Goal: Task Accomplishment & Management: Complete application form

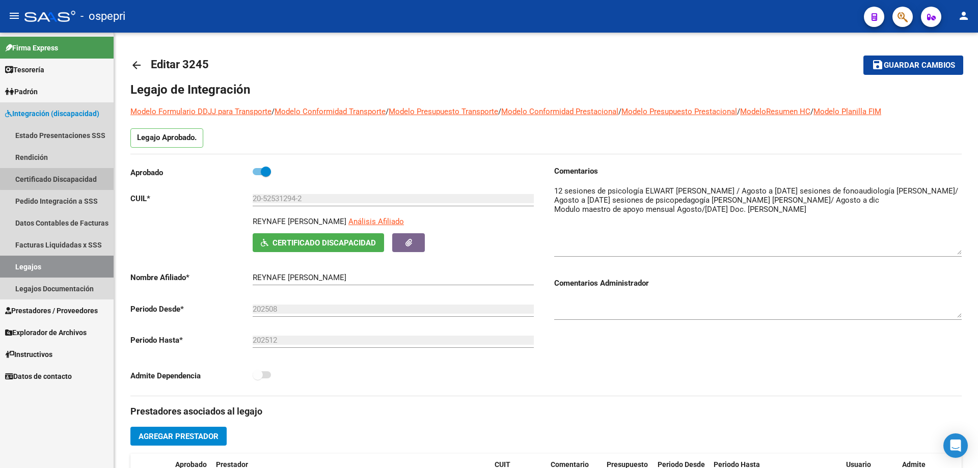
click at [63, 178] on link "Certificado Discapacidad" at bounding box center [57, 179] width 114 height 22
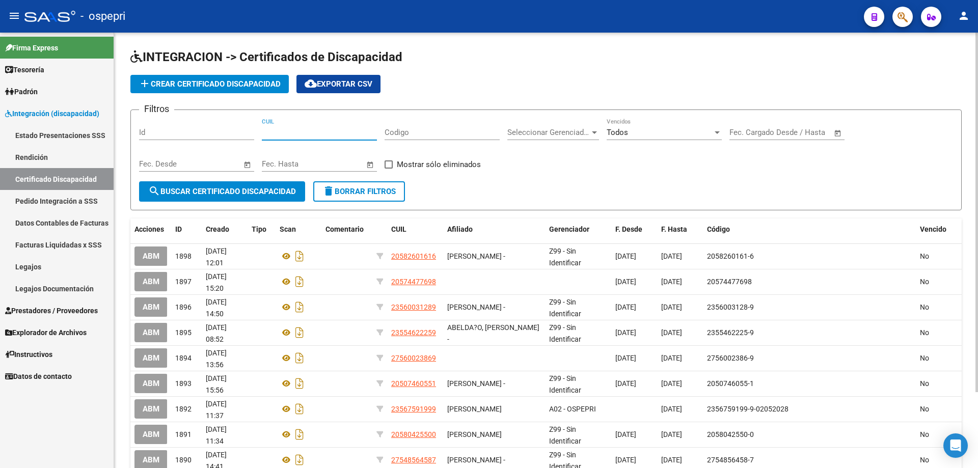
click at [296, 132] on input "CUIL" at bounding box center [319, 132] width 115 height 9
type input "20-56759098-5"
click at [219, 192] on span "search Buscar Certificado Discapacidad" at bounding box center [222, 191] width 148 height 9
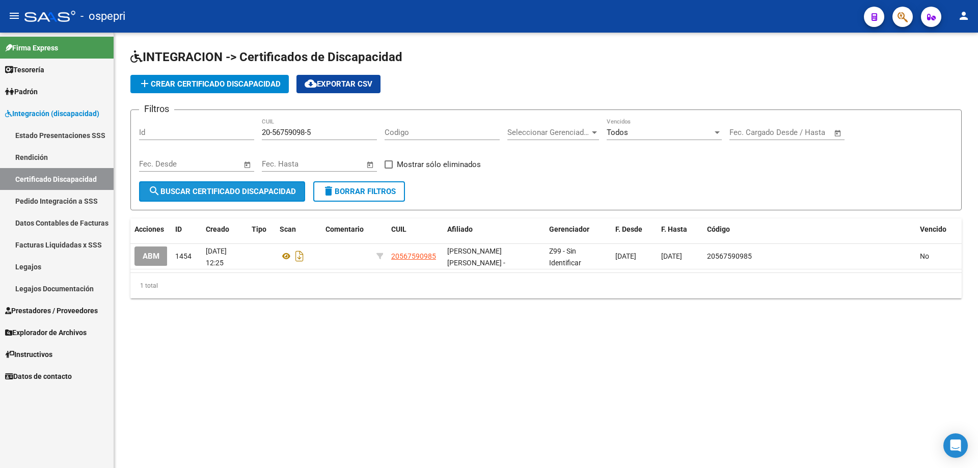
click at [238, 190] on span "search Buscar Certificado Discapacidad" at bounding box center [222, 191] width 148 height 9
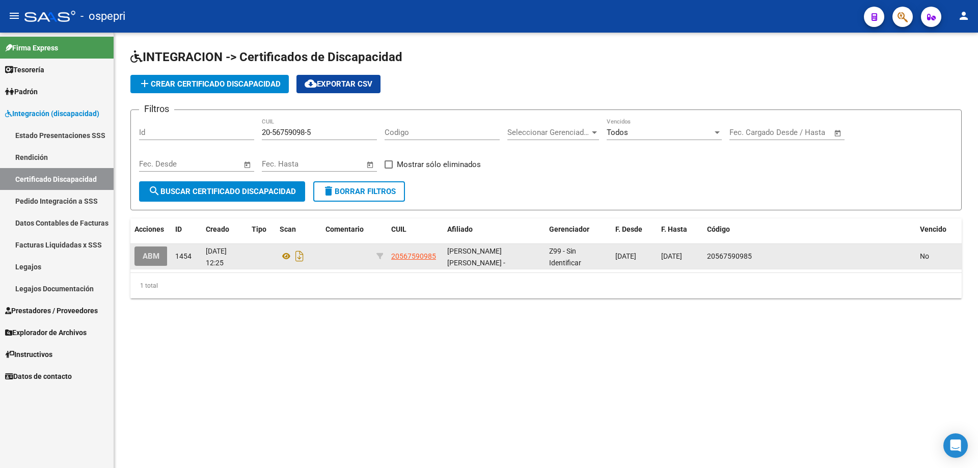
click at [162, 257] on button "ABM" at bounding box center [151, 256] width 33 height 19
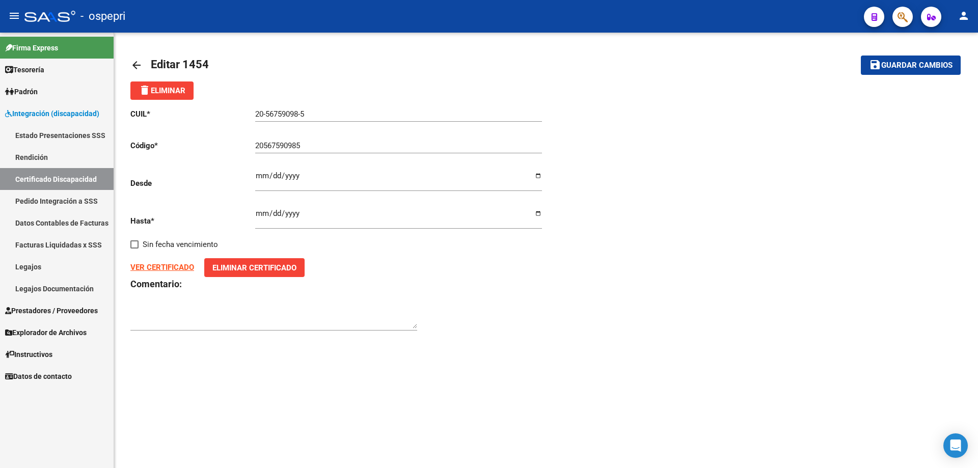
click at [224, 267] on span "Eliminar Certificado" at bounding box center [254, 267] width 84 height 9
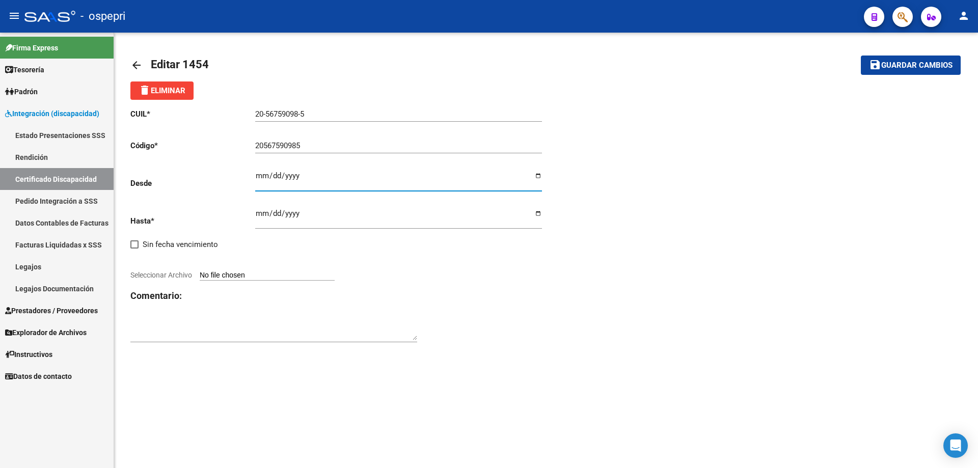
click at [303, 176] on input "[DATE]" at bounding box center [398, 180] width 287 height 16
type input "[DATE]"
click at [259, 211] on input "[DATE]" at bounding box center [398, 217] width 287 height 16
type input "[DATE]"
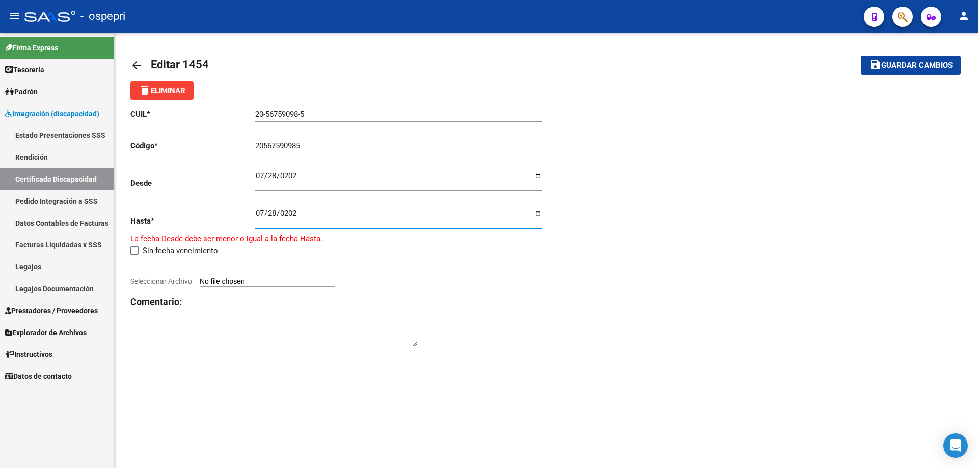
type input "[DATE]"
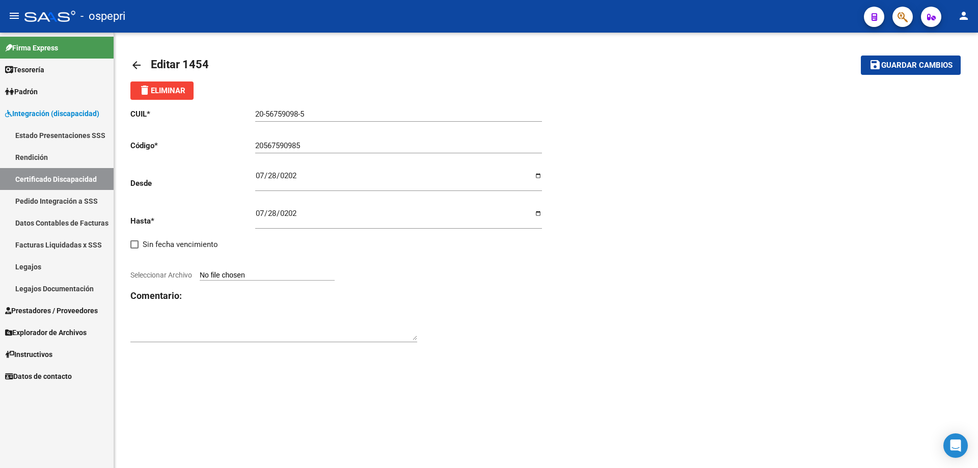
type input "C:\fakepath\Diseño sin título_20250813_114843_0000.pdf"
click at [170, 268] on strong "VER CERTIFICADO" at bounding box center [162, 267] width 64 height 9
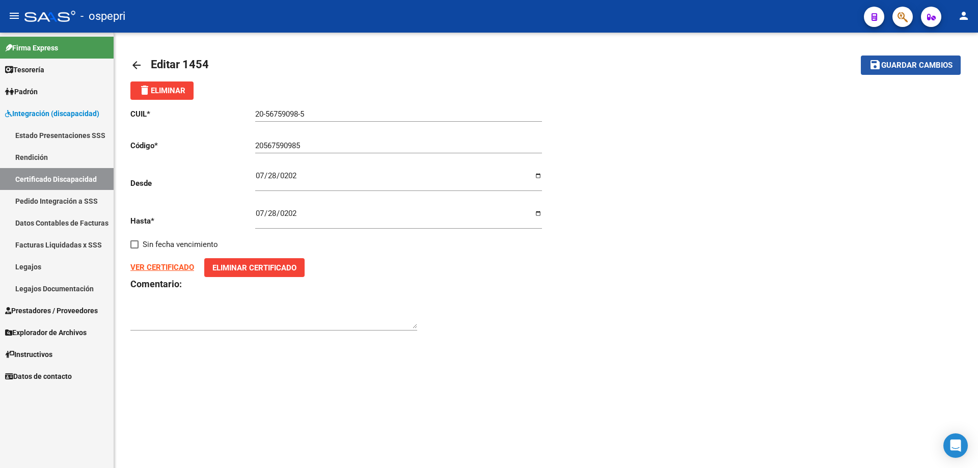
click at [916, 65] on span "Guardar cambios" at bounding box center [917, 65] width 71 height 9
